Goal: Information Seeking & Learning: Learn about a topic

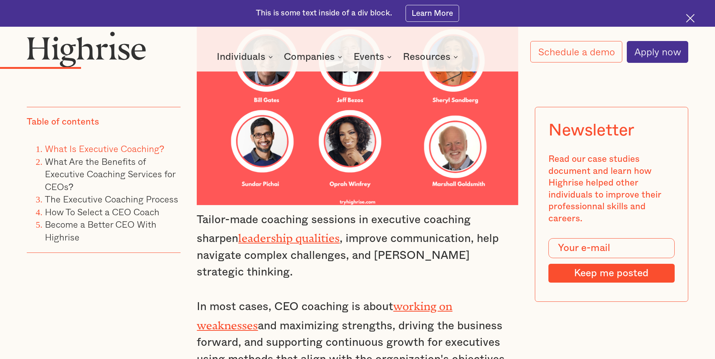
scroll to position [1545, 0]
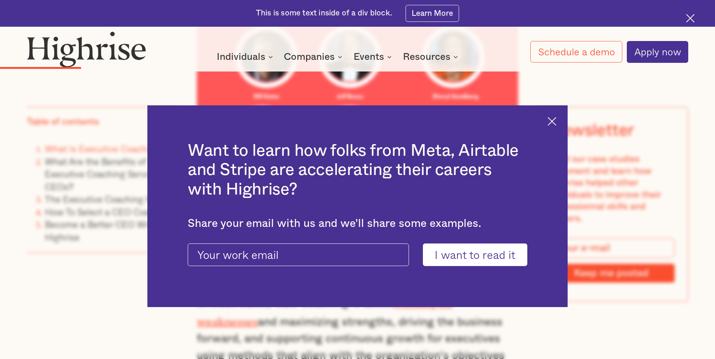
click at [556, 119] on img at bounding box center [551, 121] width 9 height 9
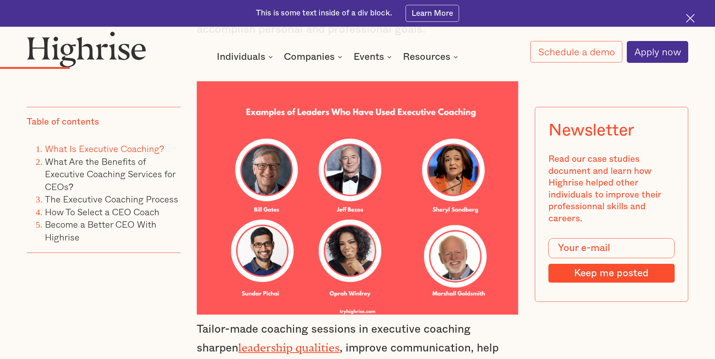
scroll to position [1432, 0]
click at [174, 305] on div "Table of contents What Is Executive Coaching? What Are the Benefits of Executiv…" at bounding box center [104, 218] width 154 height 223
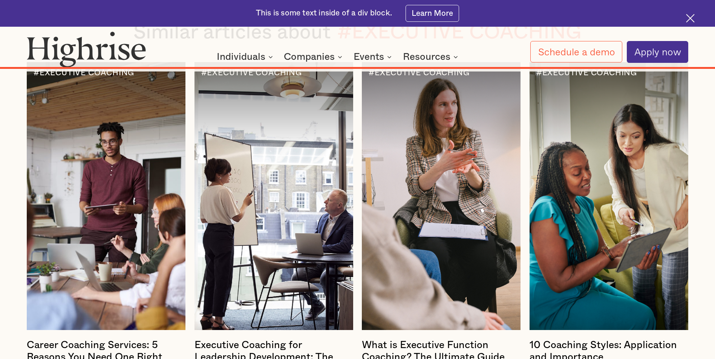
scroll to position [8928, 0]
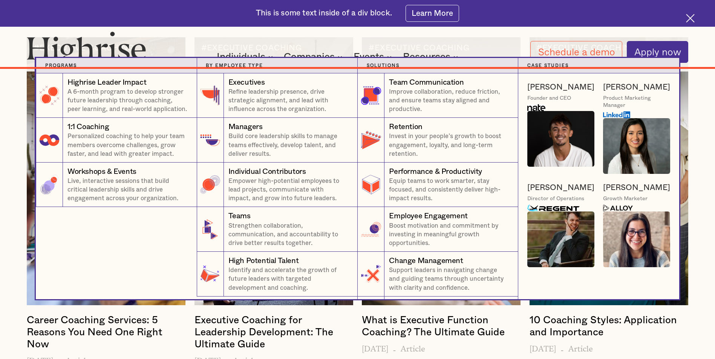
click at [332, 60] on div "By Employee Type 5" at bounding box center [277, 65] width 161 height 15
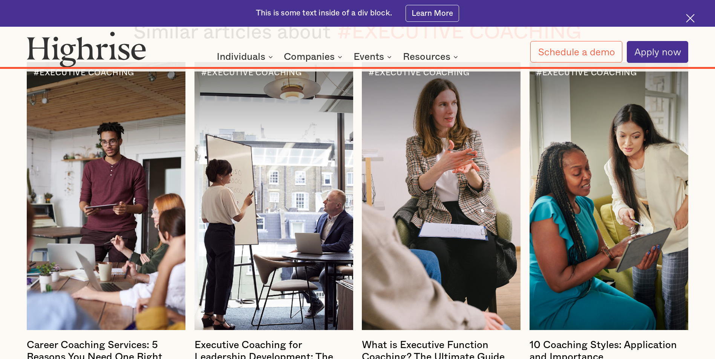
scroll to position [8891, 0]
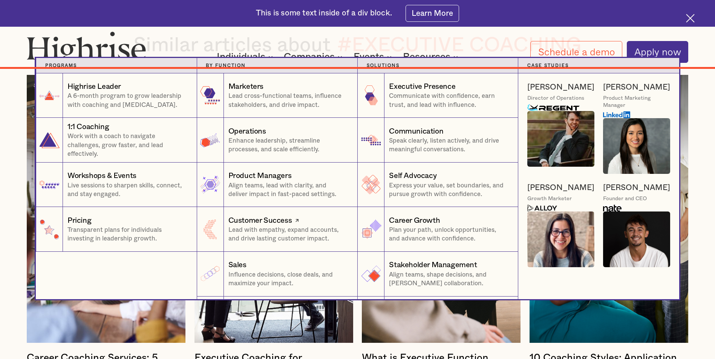
click at [275, 214] on link "Customer Success Lead with empathy, expand accounts, and drive lasting customer…" at bounding box center [277, 229] width 161 height 45
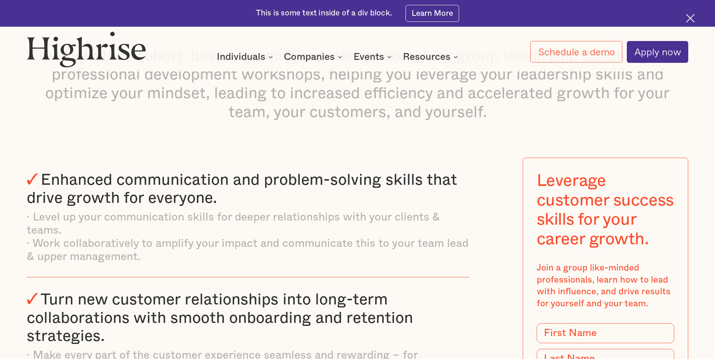
scroll to position [1206, 0]
